Goal: Find specific page/section: Find specific page/section

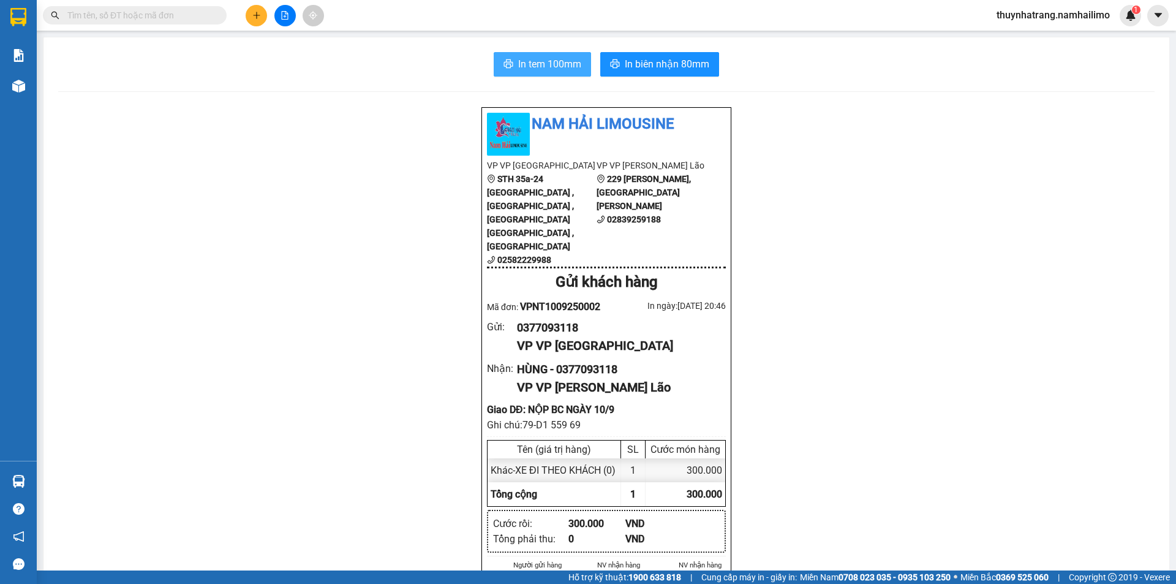
click at [557, 62] on span "In tem 100mm" at bounding box center [549, 63] width 63 height 15
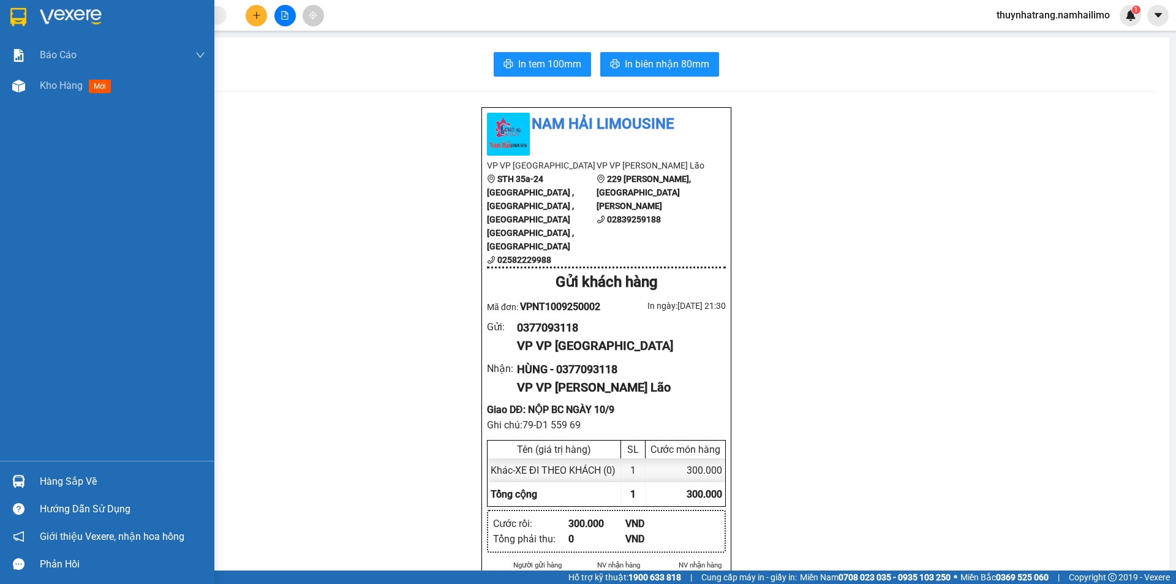
click at [69, 480] on div "Hàng sắp về" at bounding box center [122, 481] width 165 height 18
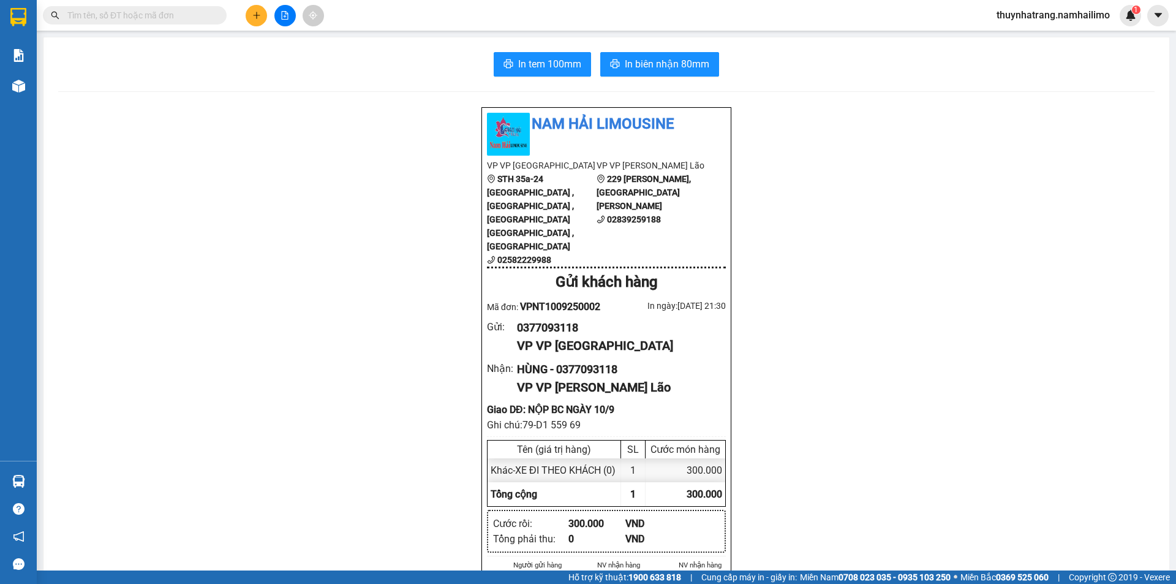
drag, startPoint x: 855, startPoint y: 404, endPoint x: 846, endPoint y: 408, distance: 9.9
click at [856, 404] on section "Kết quả tìm kiếm ( 0 ) Bộ lọc No Data thuynhatrang.namhailimo 1 Báo cáo Báo cáo…" at bounding box center [588, 292] width 1176 height 584
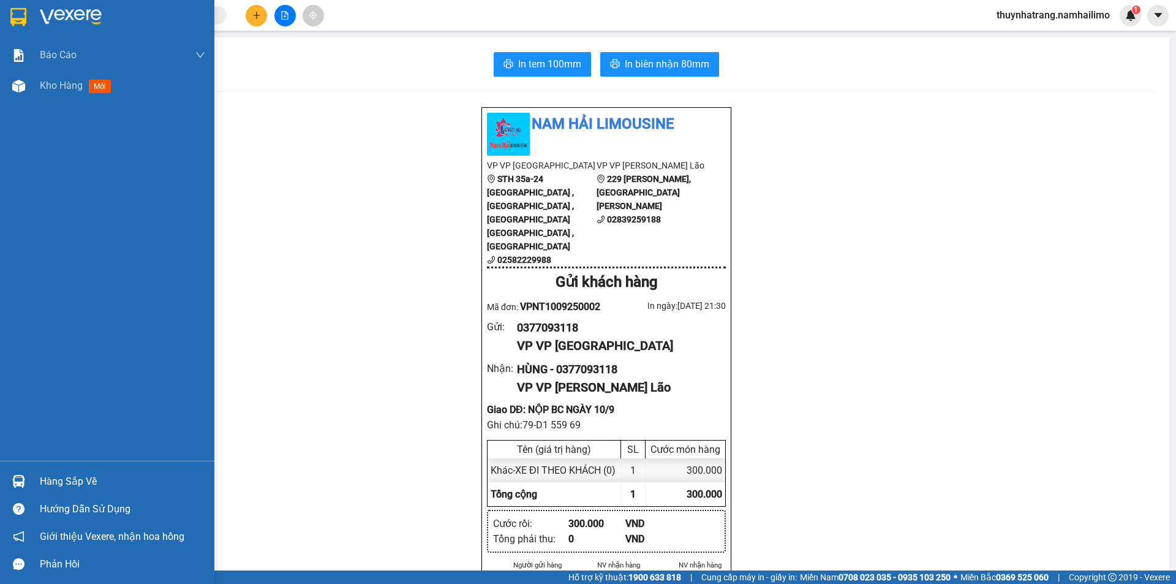
click at [50, 14] on img at bounding box center [71, 17] width 62 height 18
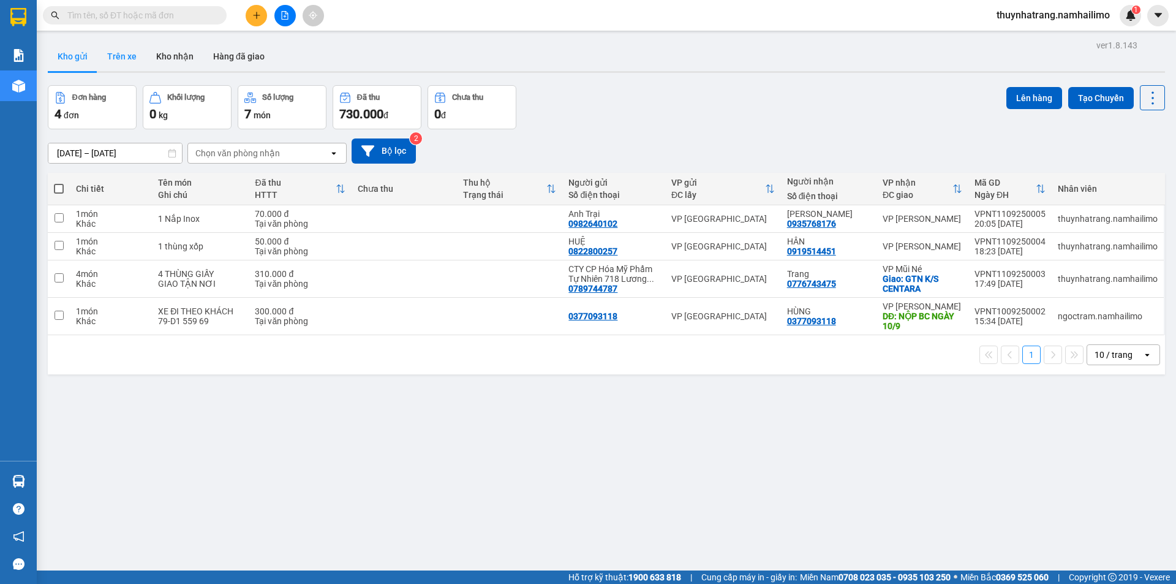
click at [119, 53] on button "Trên xe" at bounding box center [121, 56] width 49 height 29
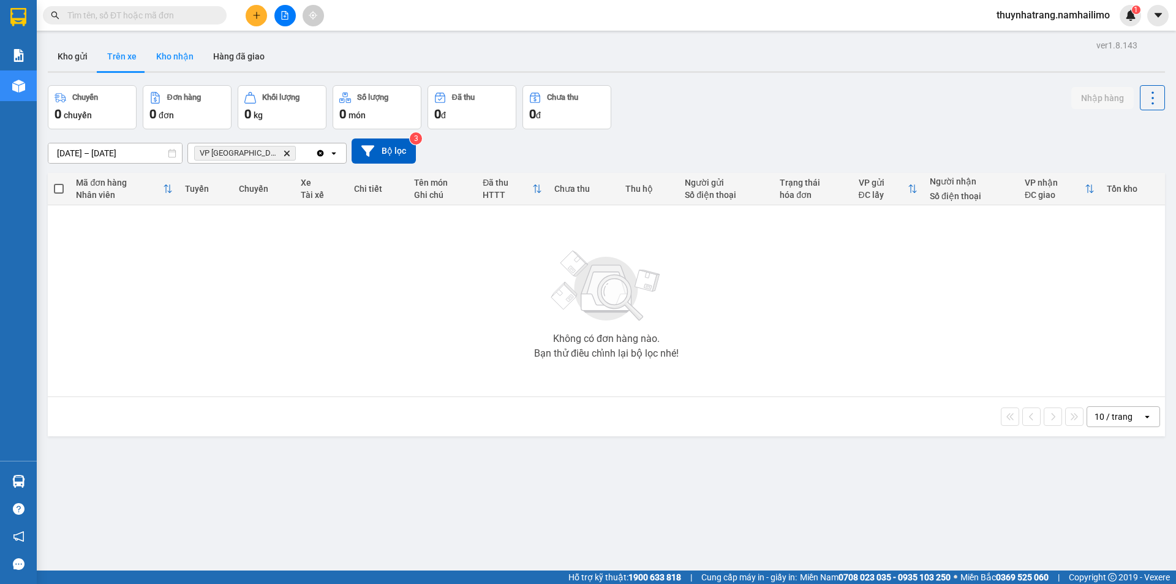
click at [162, 59] on button "Kho nhận" at bounding box center [174, 56] width 57 height 29
